Goal: Task Accomplishment & Management: Use online tool/utility

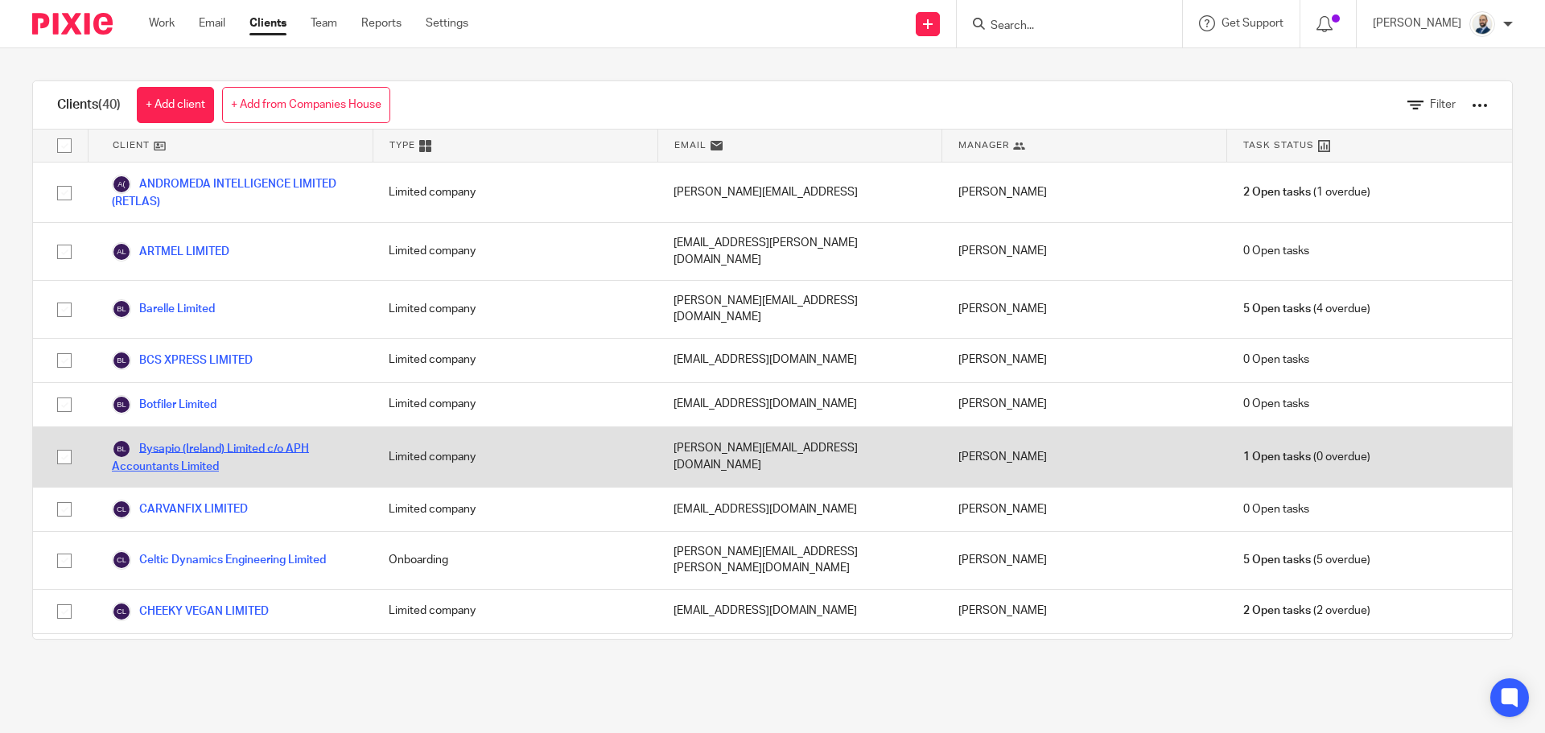
click at [184, 439] on link "Bysapio (Ireland) Limited c/o APH Accountants Limited" at bounding box center [234, 456] width 245 height 35
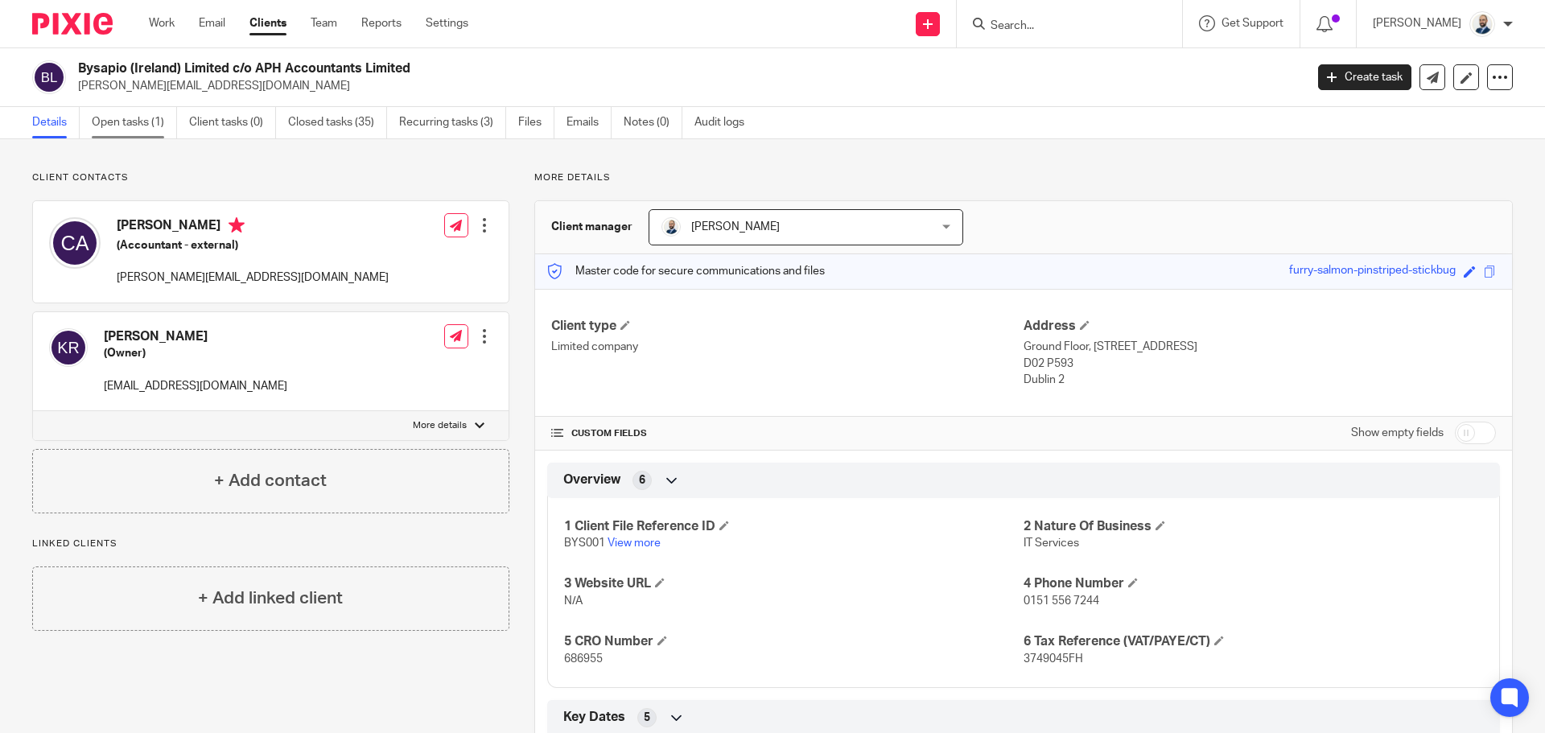
click at [111, 129] on link "Open tasks (1)" at bounding box center [134, 122] width 85 height 31
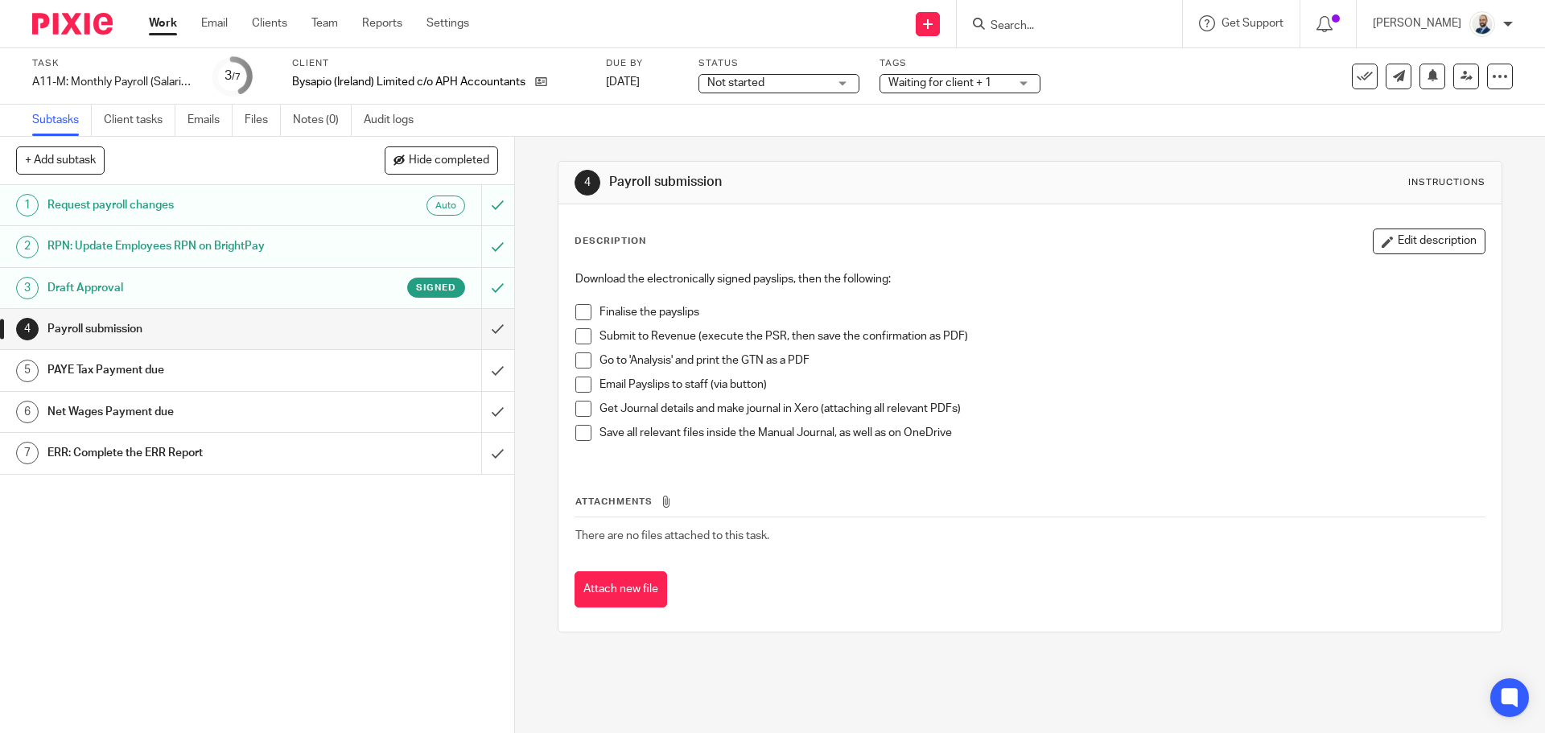
click at [588, 308] on li "Finalise the payslips" at bounding box center [1030, 316] width 909 height 24
click at [581, 312] on span at bounding box center [584, 312] width 16 height 16
click at [579, 335] on span at bounding box center [584, 336] width 16 height 16
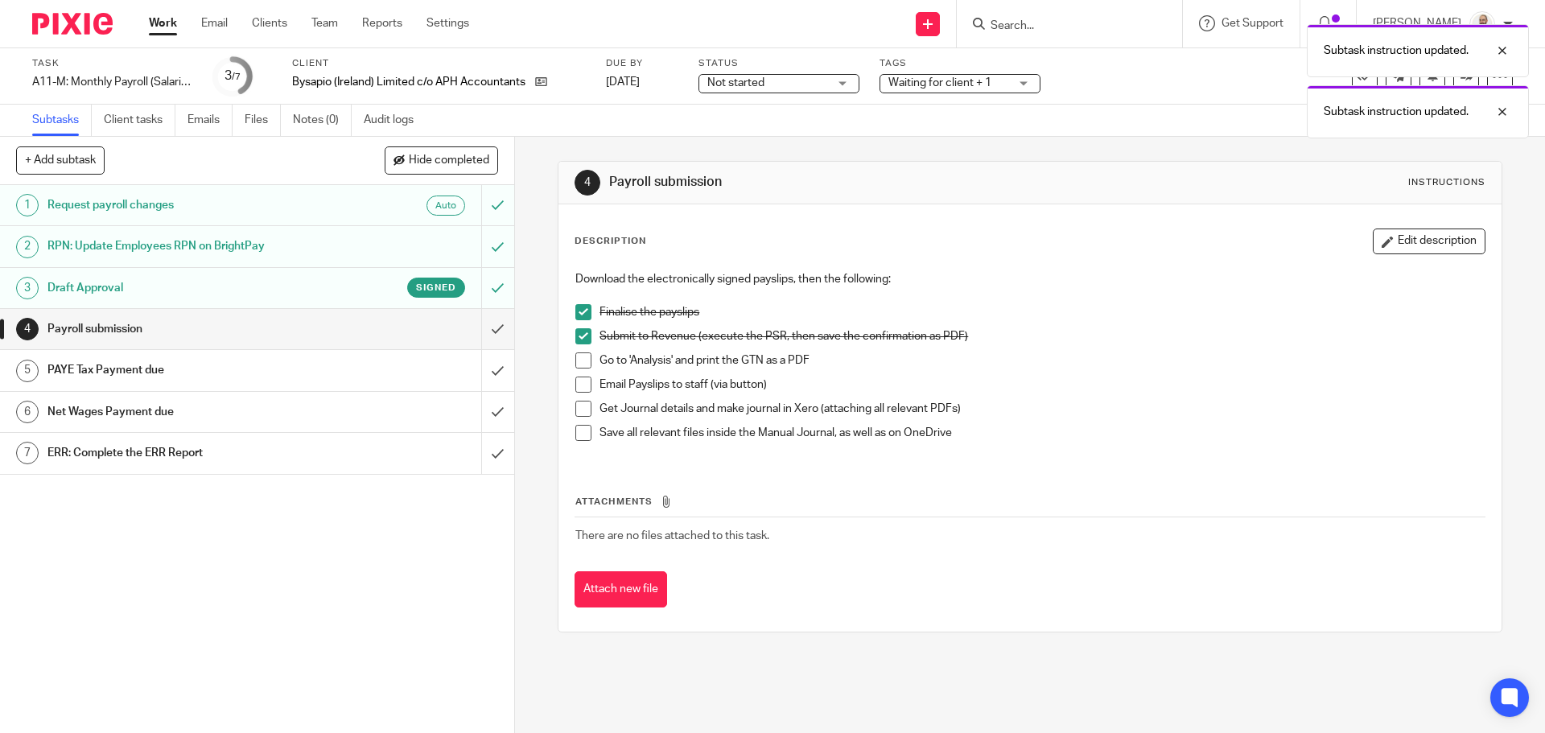
click at [576, 357] on span at bounding box center [584, 361] width 16 height 16
drag, startPoint x: 576, startPoint y: 378, endPoint x: 576, endPoint y: 394, distance: 15.3
click at [576, 380] on span at bounding box center [584, 385] width 16 height 16
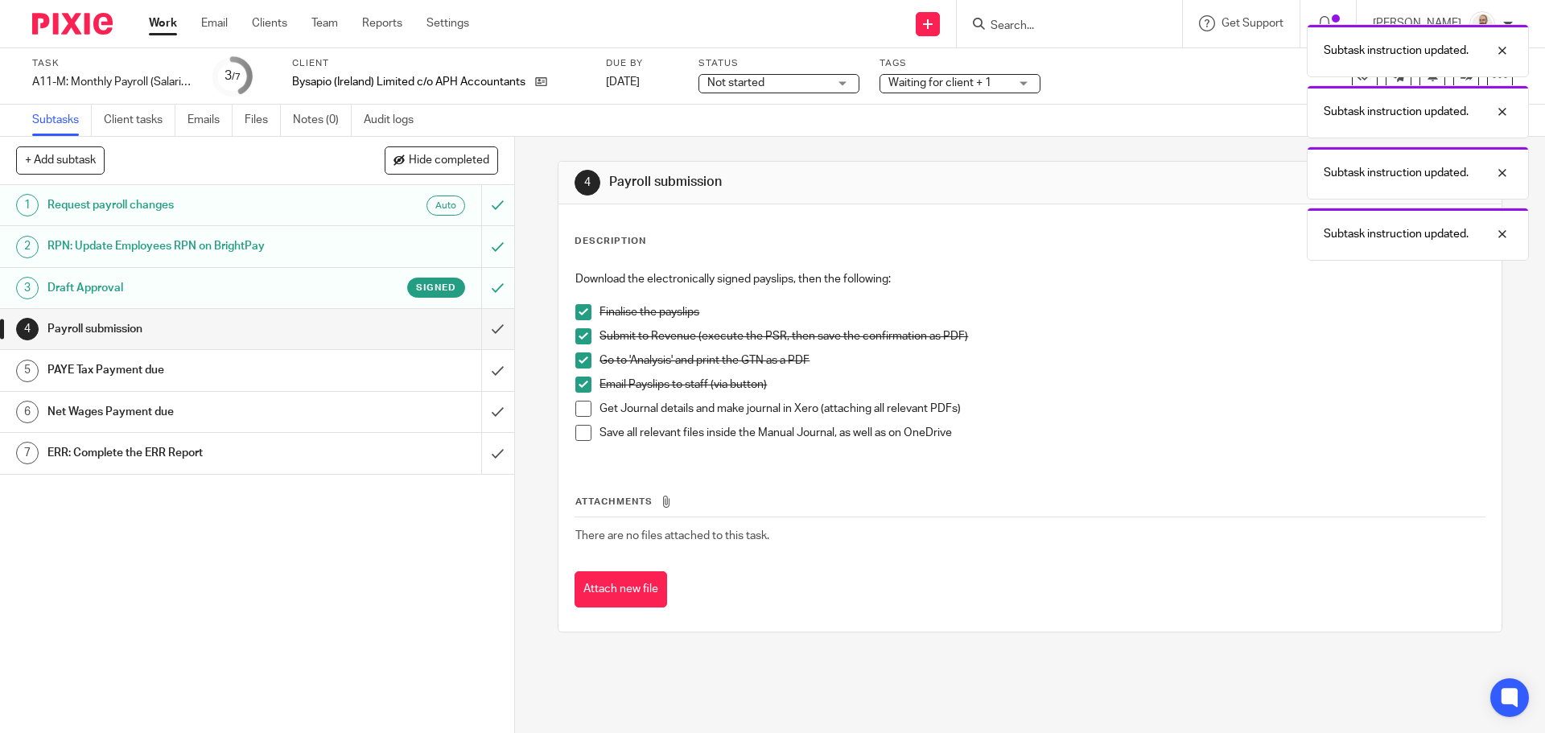
click at [576, 406] on span at bounding box center [584, 409] width 16 height 16
click at [580, 434] on span at bounding box center [584, 433] width 16 height 16
click at [491, 345] on input "submit" at bounding box center [257, 329] width 514 height 40
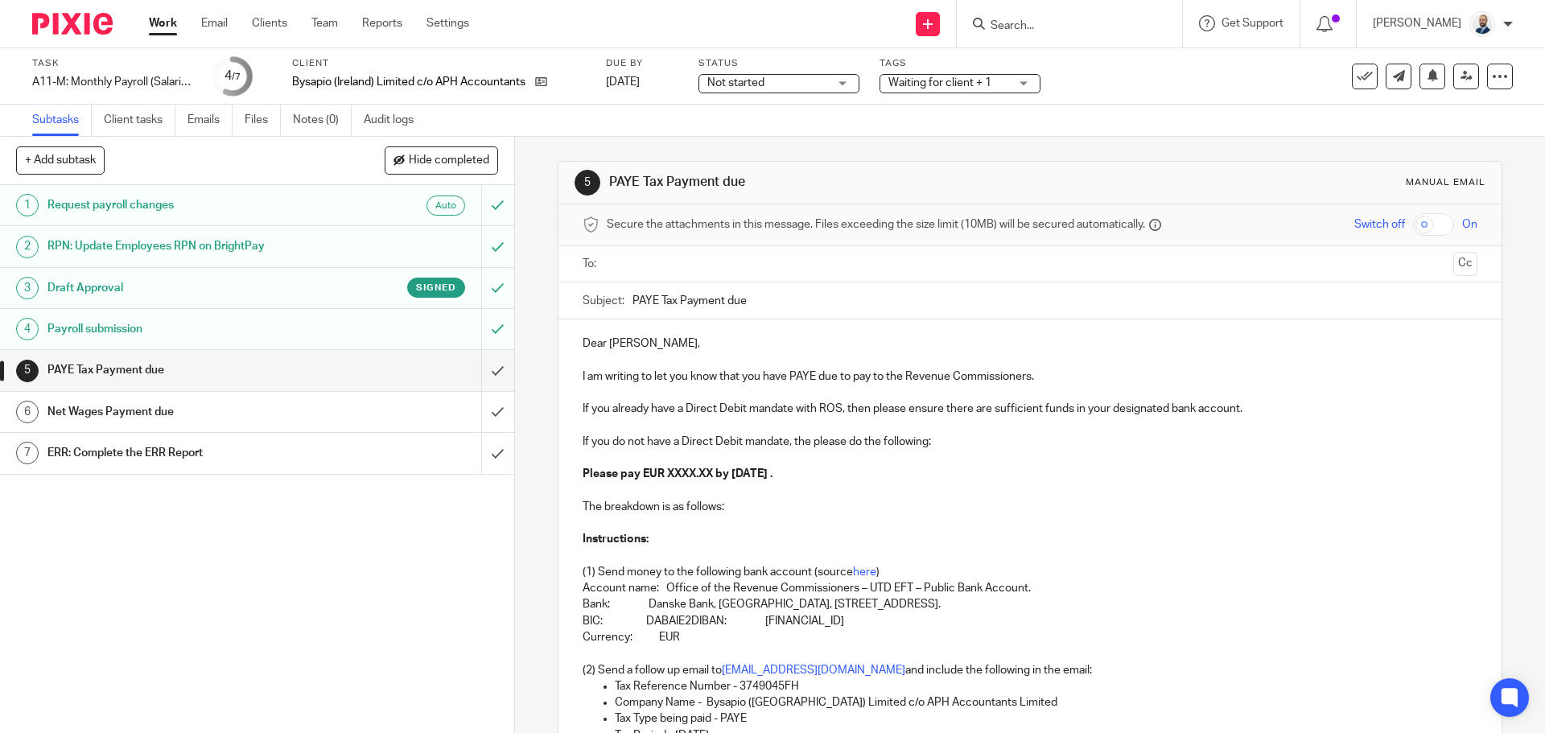
click at [724, 281] on div at bounding box center [1031, 264] width 844 height 36
click at [722, 270] on input "text" at bounding box center [1030, 264] width 834 height 19
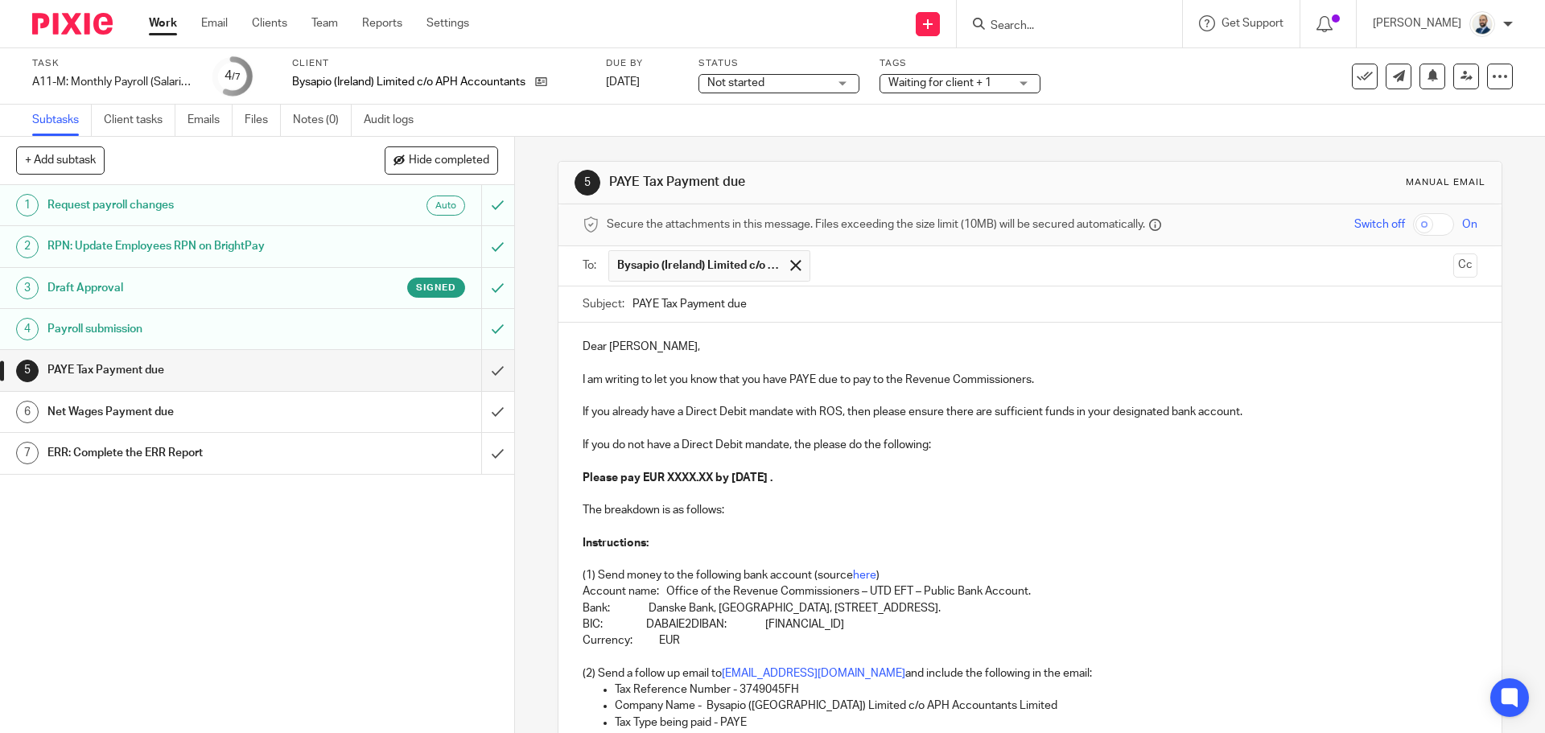
click at [833, 266] on input "text" at bounding box center [1133, 265] width 629 height 31
drag, startPoint x: 715, startPoint y: 474, endPoint x: 661, endPoint y: 482, distance: 54.5
click at [661, 482] on strong "Please pay EUR XXXX.XX by 14th September 2025 ." at bounding box center [678, 477] width 190 height 11
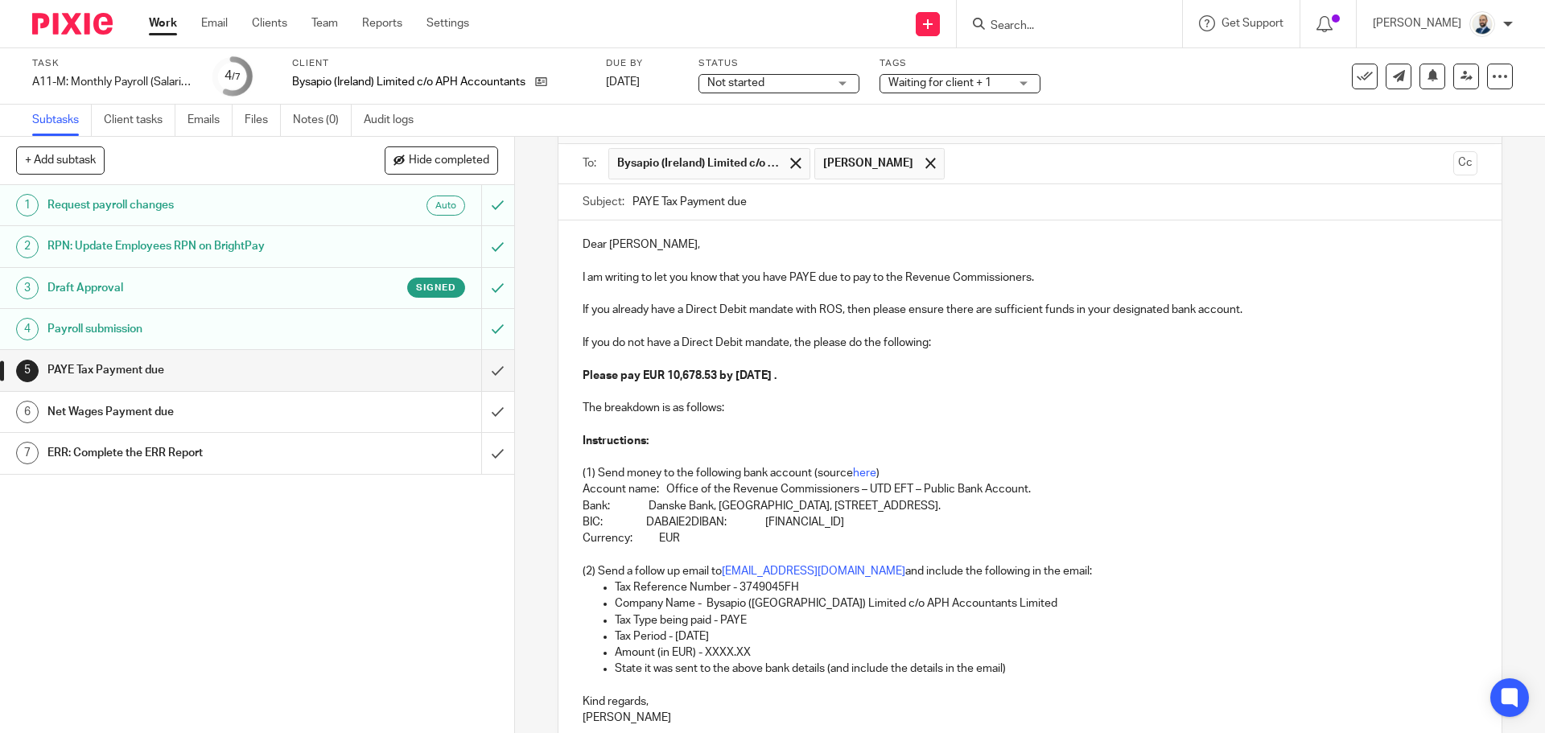
scroll to position [161, 0]
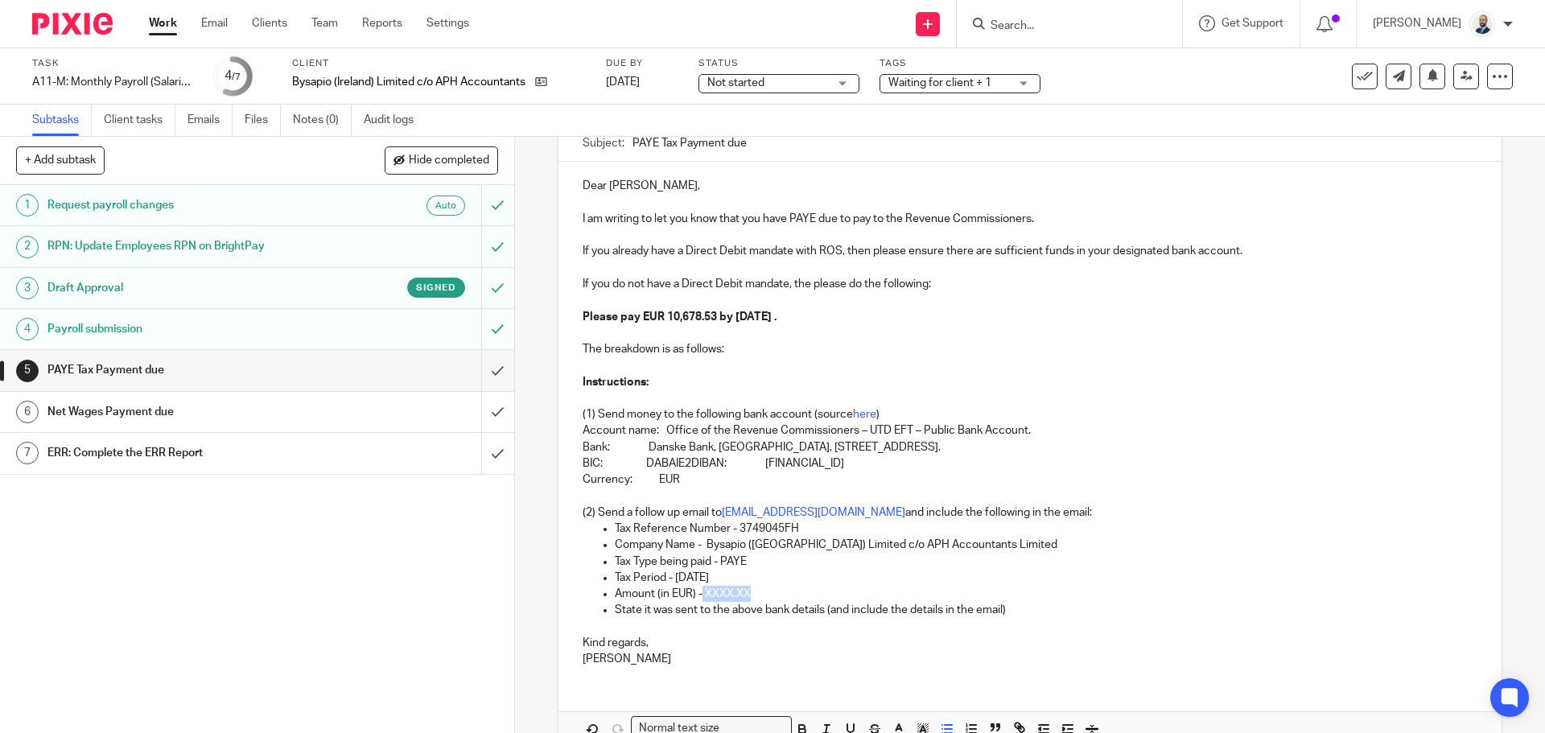
drag, startPoint x: 710, startPoint y: 590, endPoint x: 1009, endPoint y: 539, distance: 303.7
click at [869, 584] on ul "Tax Reference Number - 3749045FH Company Name - Bysapio (Ireland) Limited c/o A…" at bounding box center [1030, 570] width 894 height 98
click at [739, 582] on p "Tax Period - August 2025" at bounding box center [1046, 578] width 862 height 16
drag, startPoint x: 749, startPoint y: 592, endPoint x: 708, endPoint y: 592, distance: 41.9
click at [708, 592] on p "Amount (in EUR) - XXXX.XX" at bounding box center [1046, 594] width 862 height 16
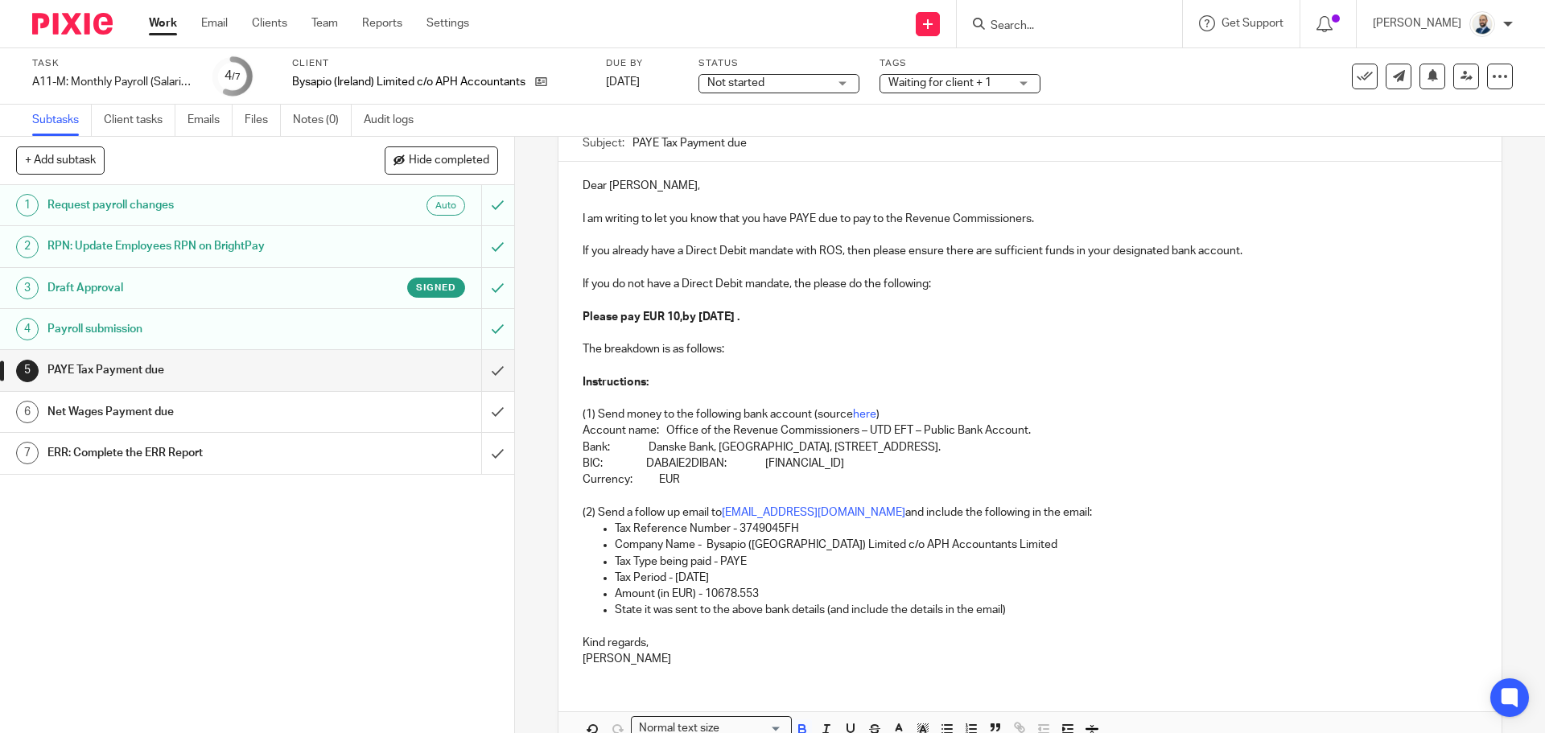
click at [679, 318] on strong "Please pay EUR 10,by 14th September 2025 ." at bounding box center [661, 317] width 157 height 11
click at [750, 591] on p "Amount (in EUR) - 10678.553" at bounding box center [1046, 594] width 862 height 16
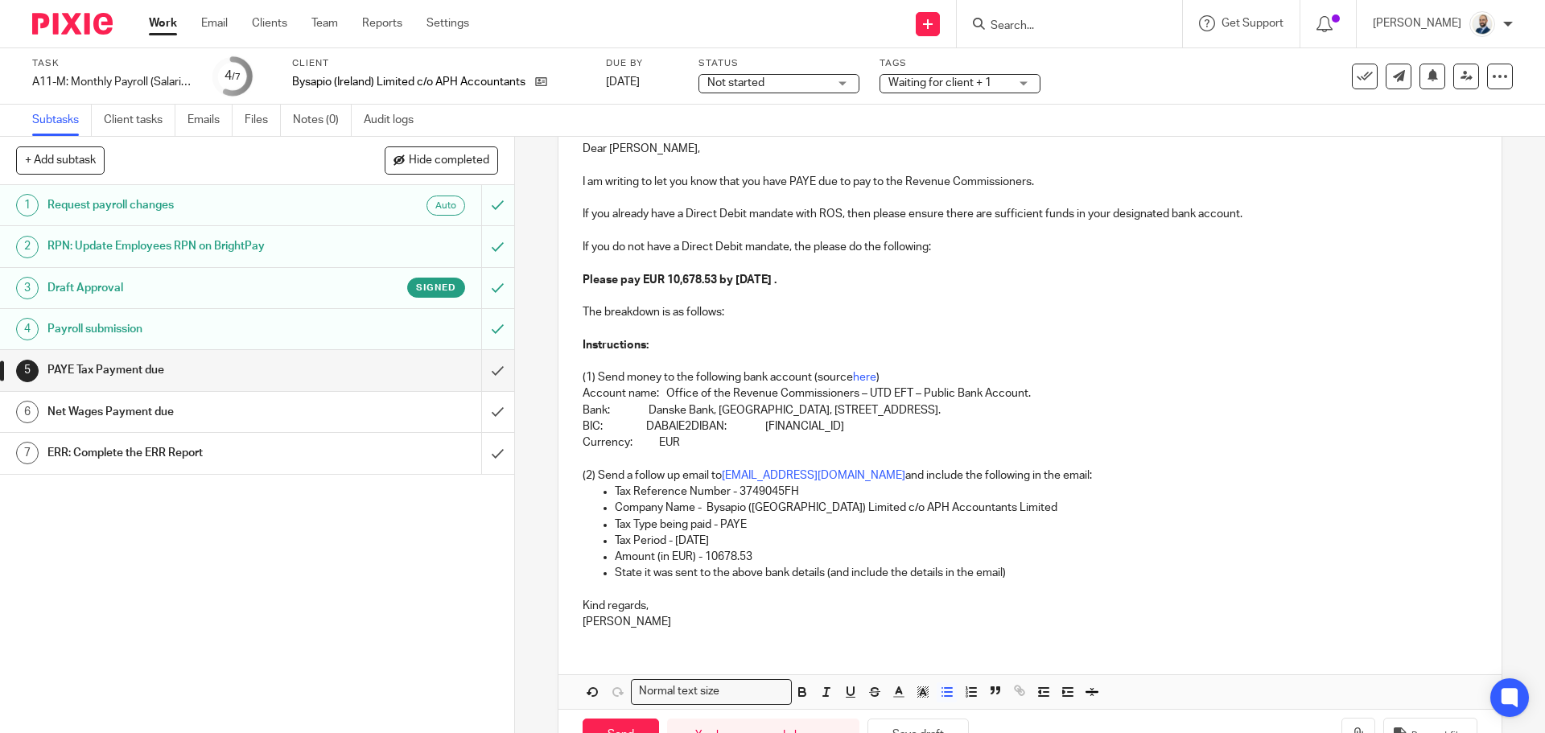
scroll to position [252, 0]
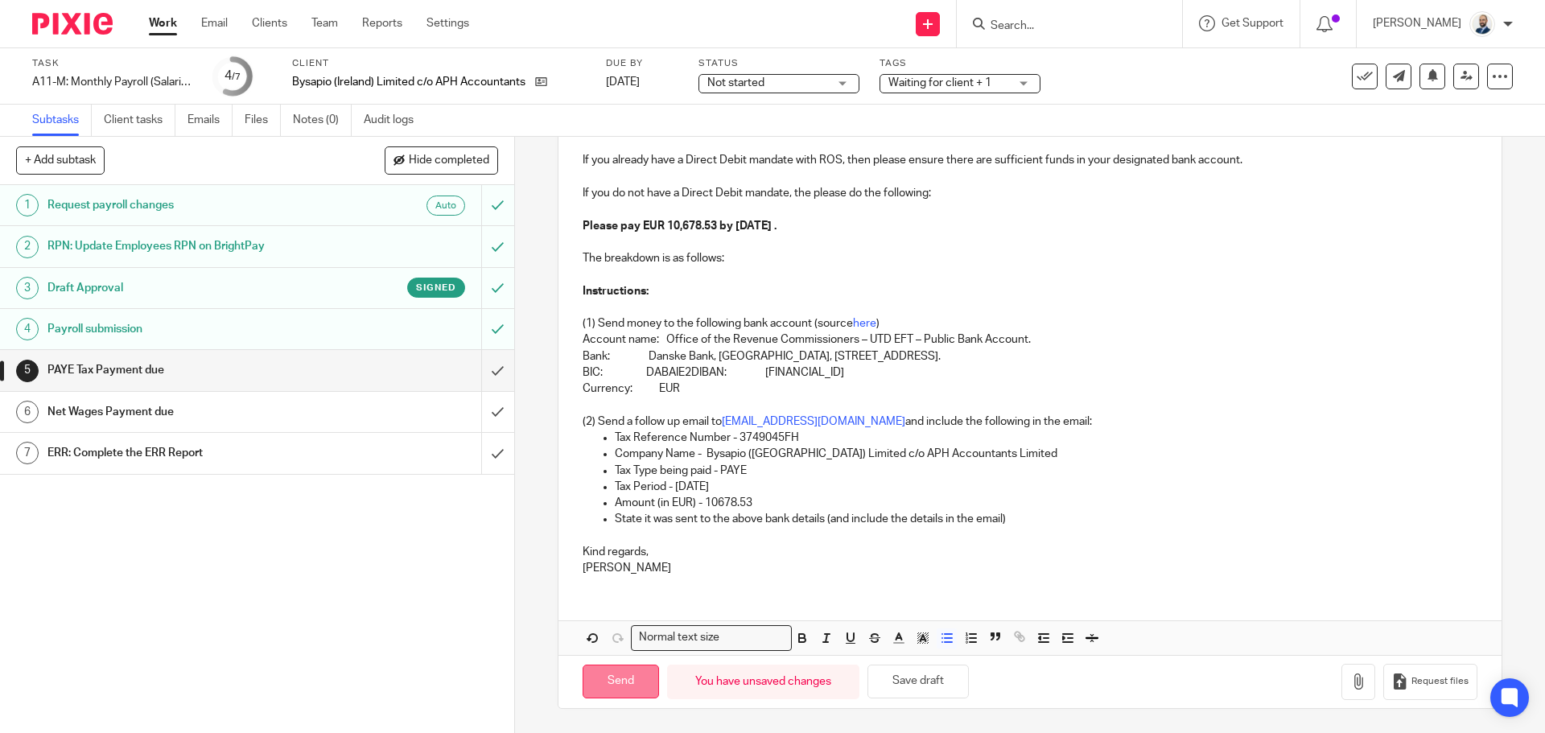
click at [598, 678] on input "Send" at bounding box center [621, 682] width 76 height 35
type input "Sent"
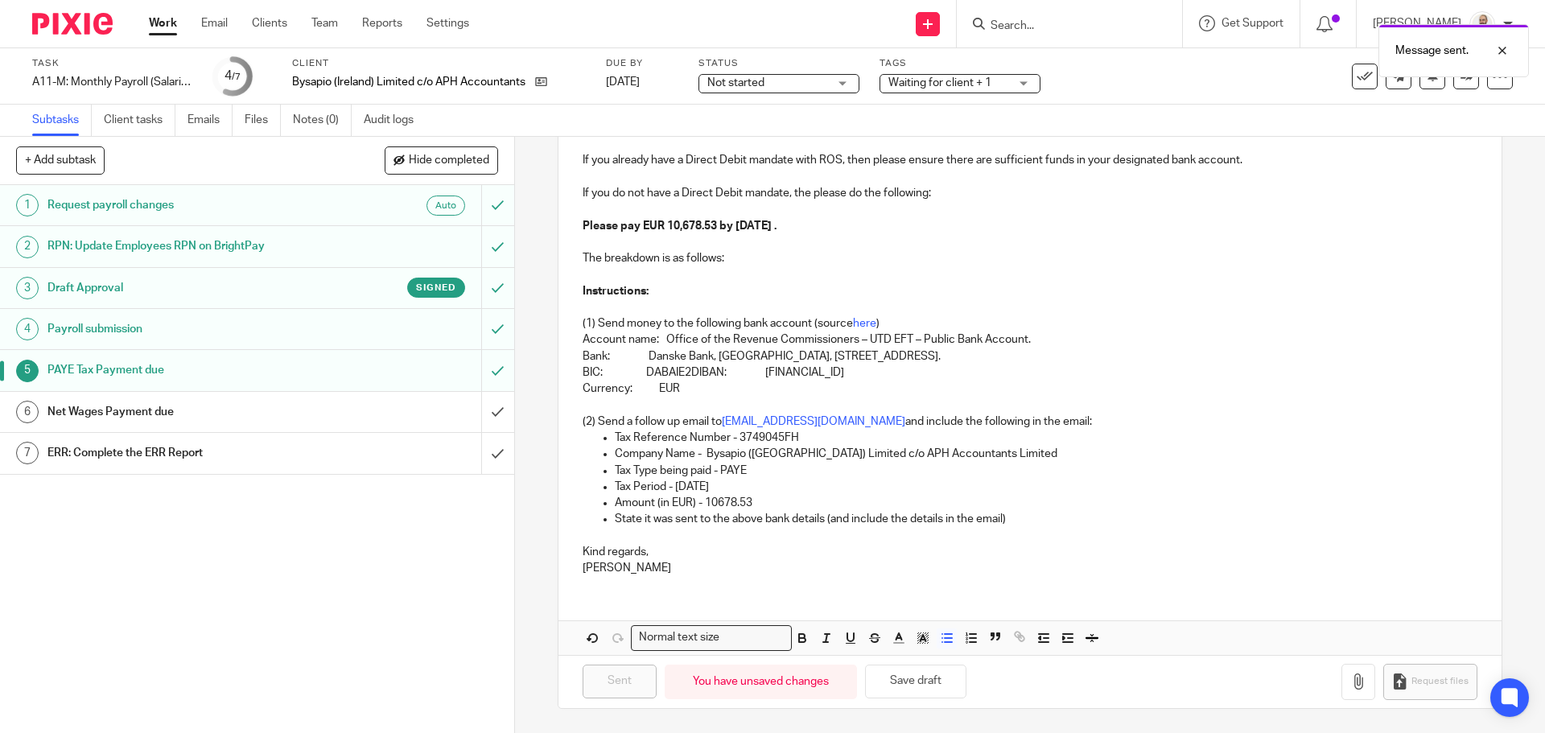
click at [448, 415] on div "Net Wages Payment due" at bounding box center [256, 412] width 418 height 24
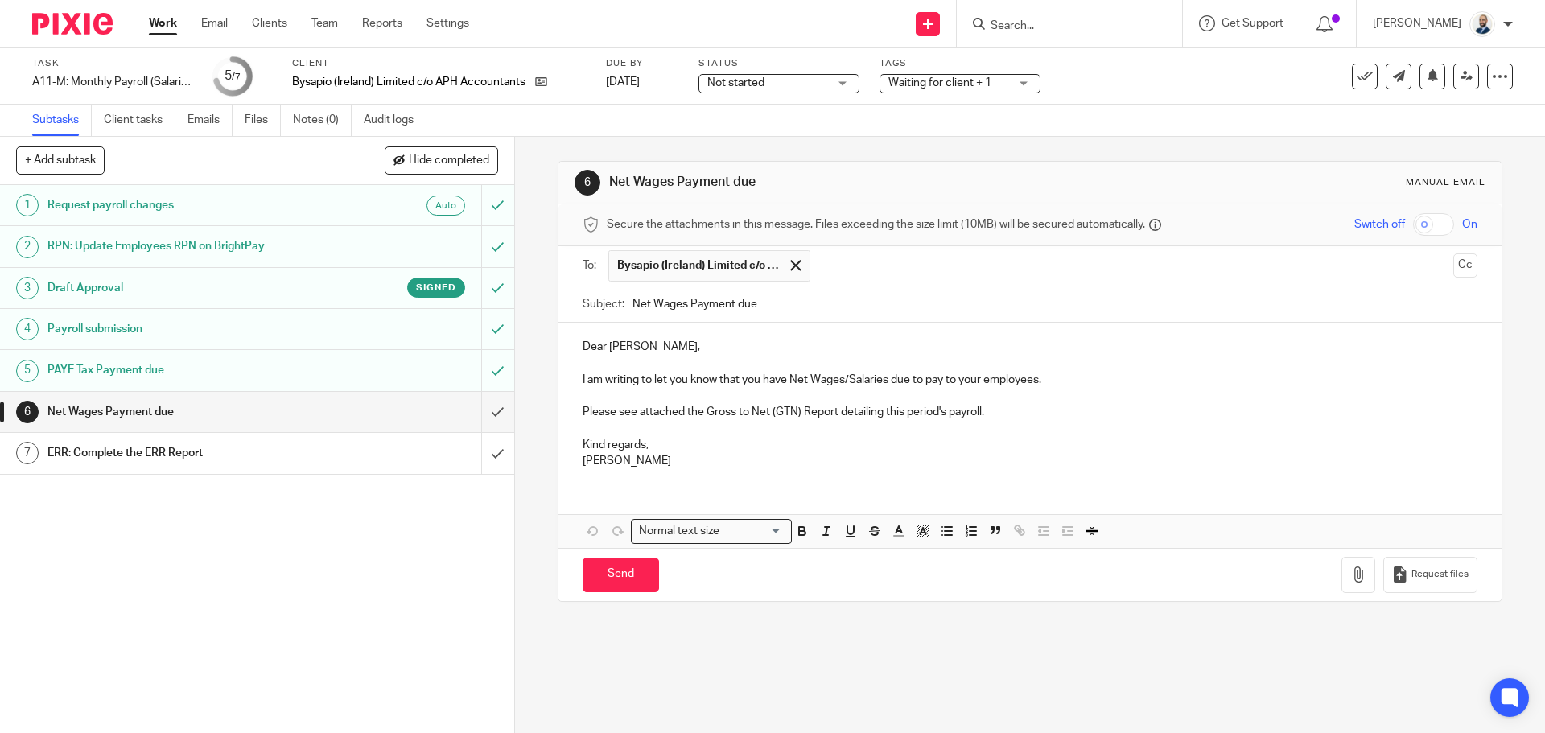
click at [1030, 248] on ul "Bysapio (Ireland) Limited c/o APH Accountants Limited" at bounding box center [1031, 265] width 844 height 39
click at [1022, 265] on input "text" at bounding box center [1133, 265] width 629 height 31
click at [1347, 566] on button "button" at bounding box center [1359, 575] width 34 height 36
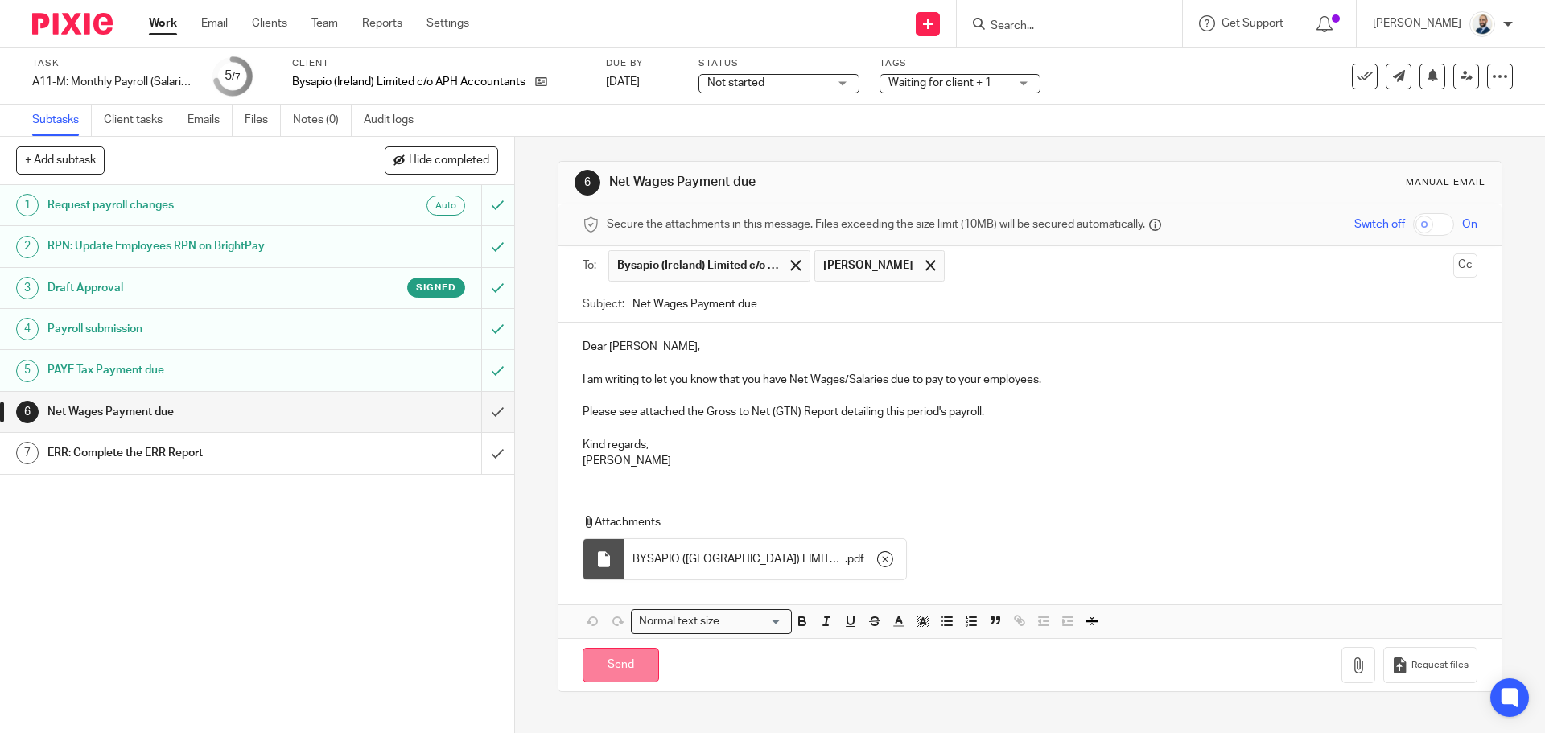
click at [632, 679] on input "Send" at bounding box center [621, 665] width 76 height 35
type input "Sent"
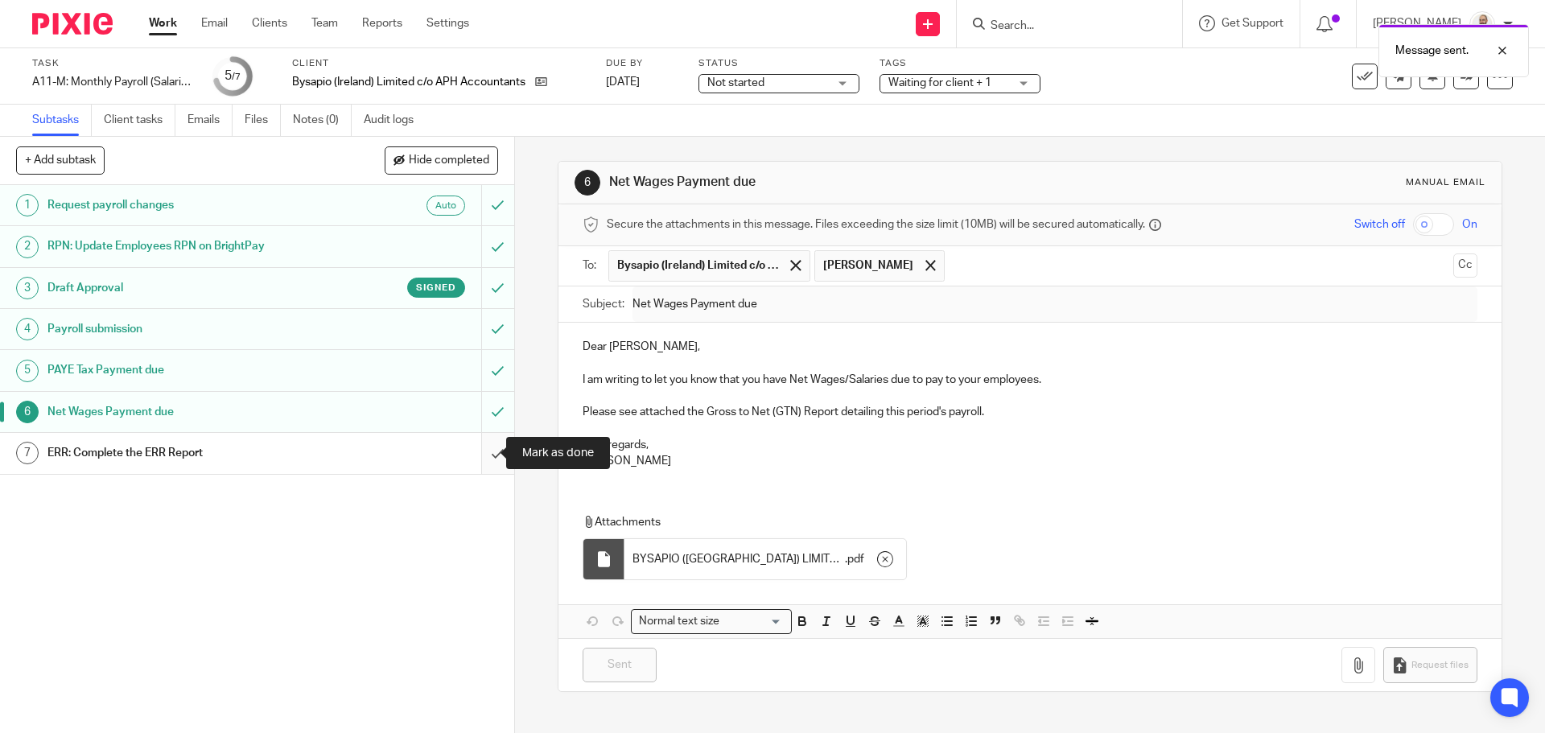
click at [480, 459] on input "submit" at bounding box center [257, 453] width 514 height 40
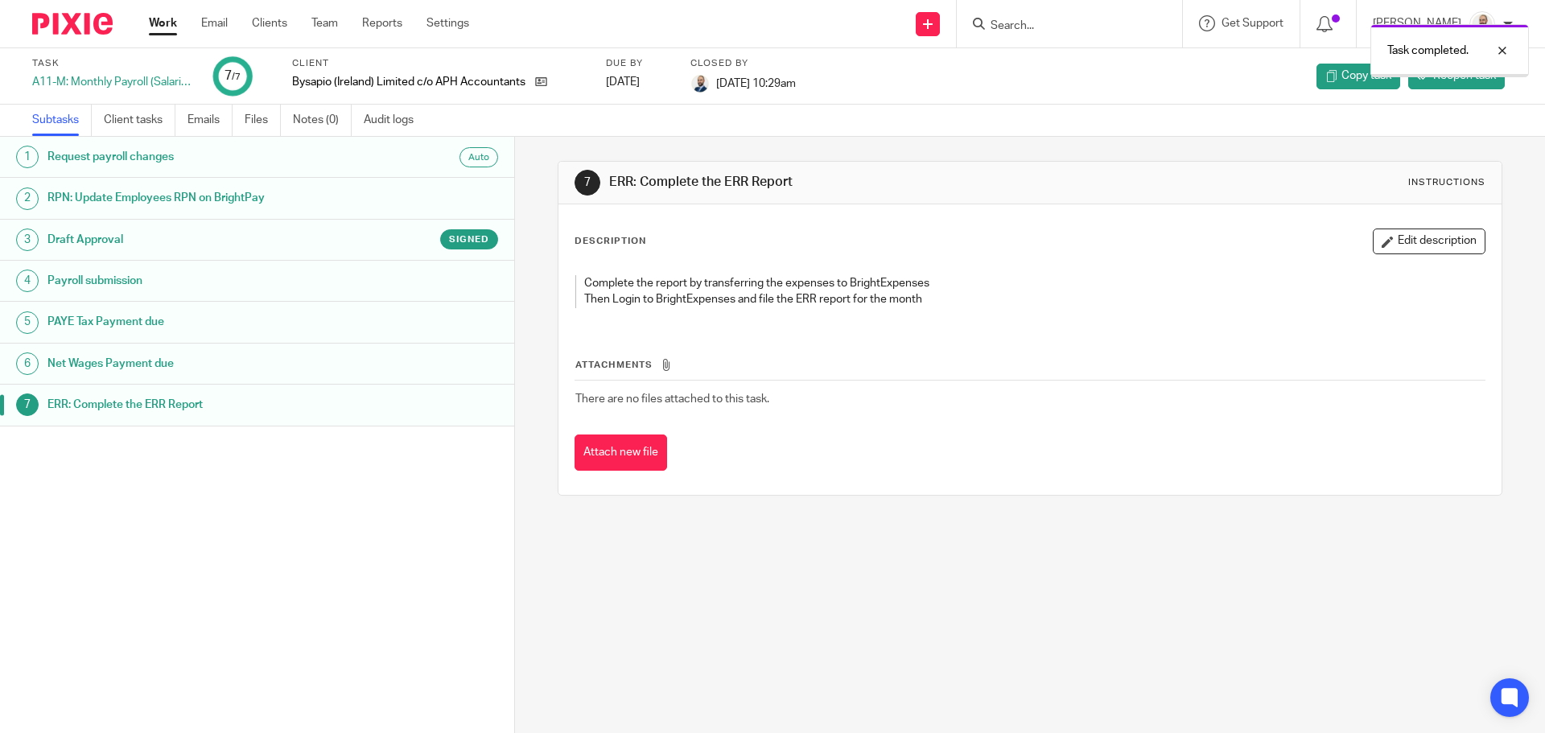
click at [293, 20] on ul "Work Email Clients Team Reports Settings" at bounding box center [321, 23] width 345 height 16
click at [278, 26] on link "Clients" at bounding box center [269, 23] width 35 height 16
